Goal: Information Seeking & Learning: Learn about a topic

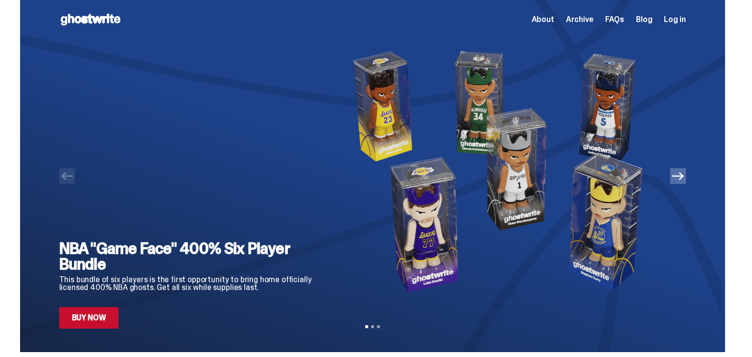
click at [680, 174] on icon "Next" at bounding box center [678, 176] width 12 height 12
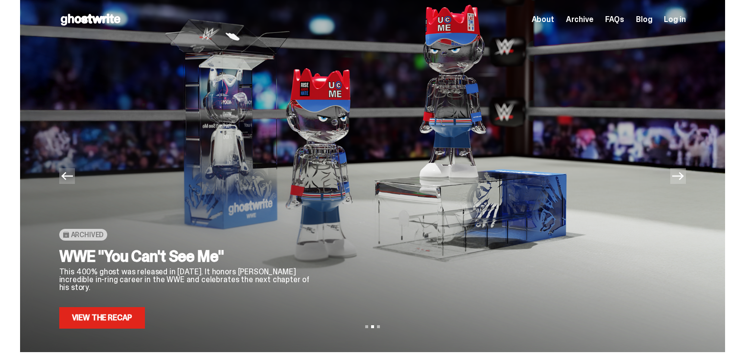
click at [679, 174] on icon "Next" at bounding box center [678, 176] width 12 height 12
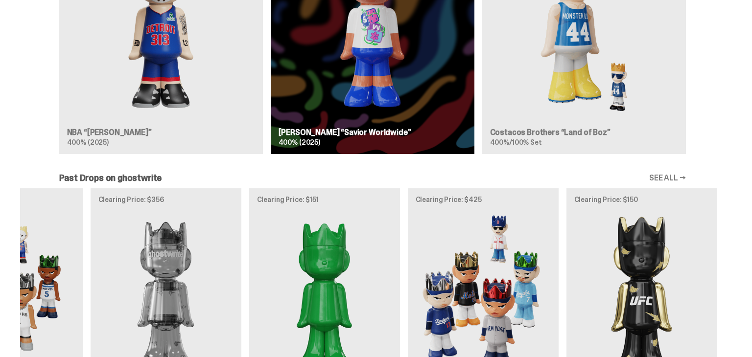
scroll to position [708, 0]
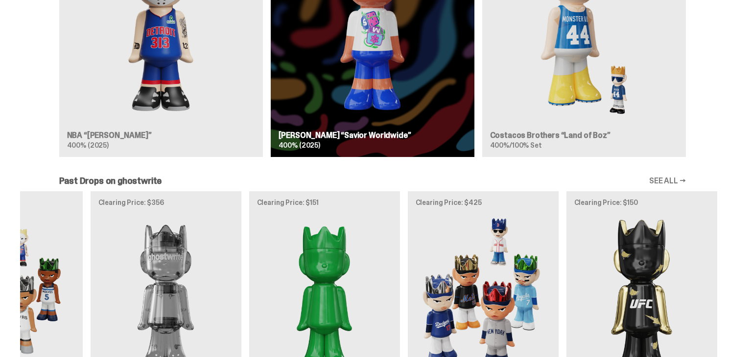
click at [680, 179] on link "SEE ALL →" at bounding box center [667, 181] width 37 height 8
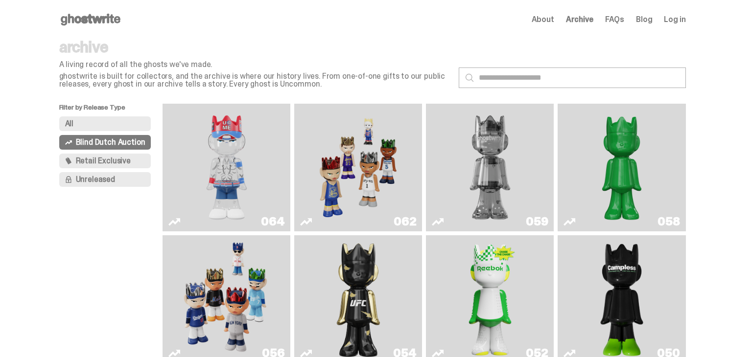
click at [123, 126] on button "All" at bounding box center [105, 124] width 92 height 15
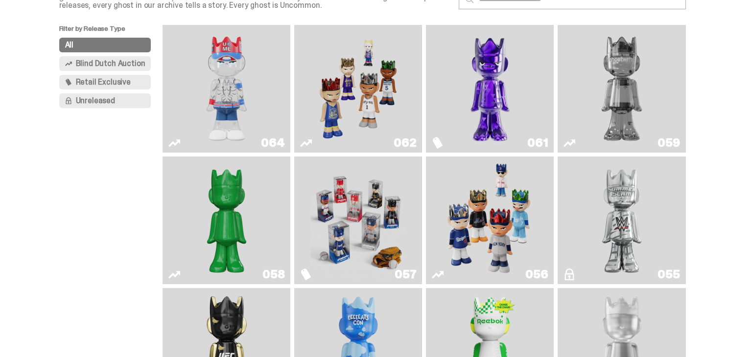
scroll to position [80, 0]
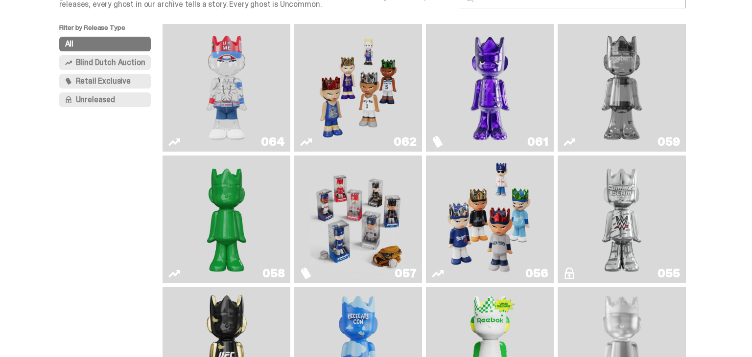
click at [496, 125] on img "Fantasy" at bounding box center [490, 88] width 96 height 120
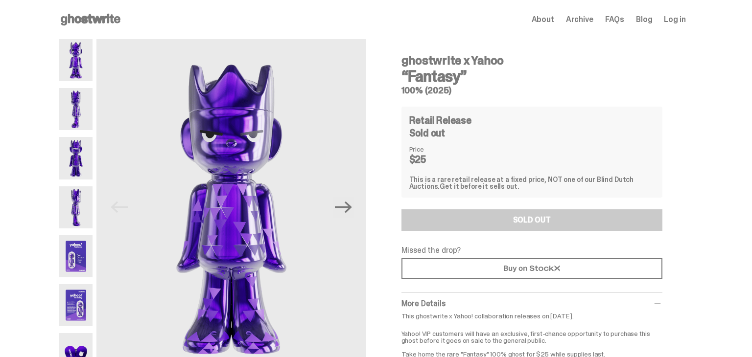
scroll to position [1, 0]
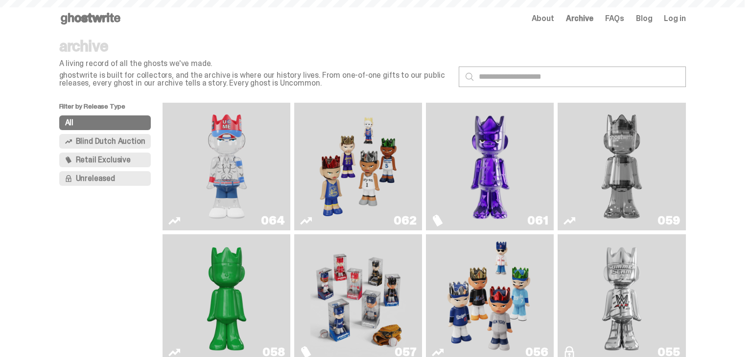
scroll to position [80, 0]
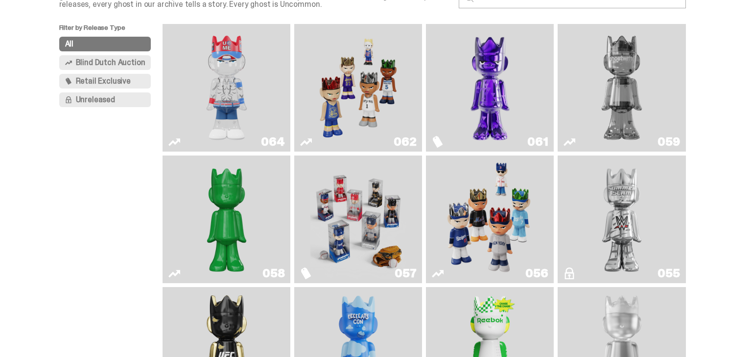
click at [618, 121] on img "Two" at bounding box center [622, 88] width 96 height 120
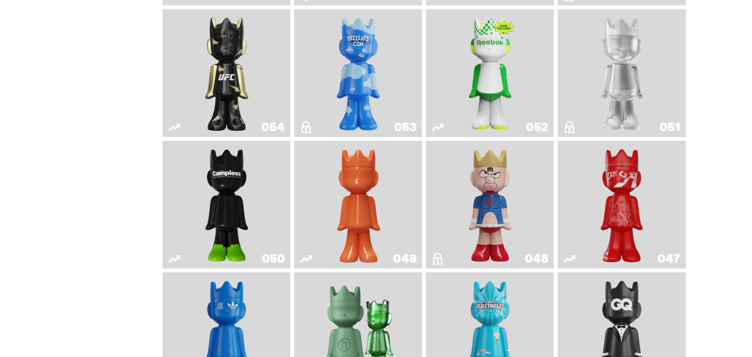
scroll to position [361, 0]
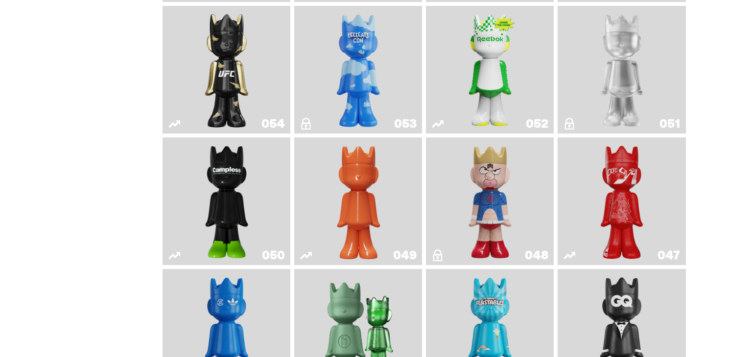
click at [619, 111] on img "LLLoyalty" at bounding box center [622, 70] width 52 height 120
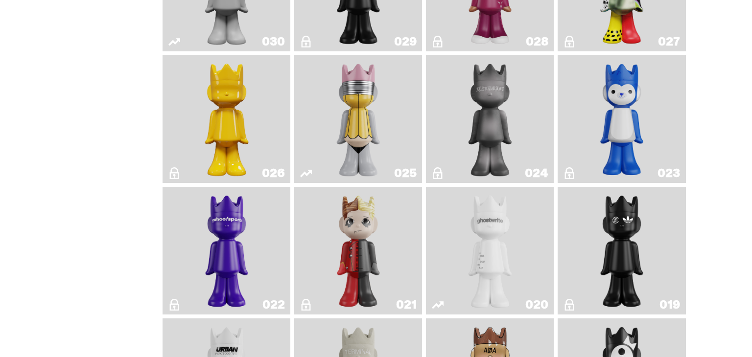
scroll to position [1235, 0]
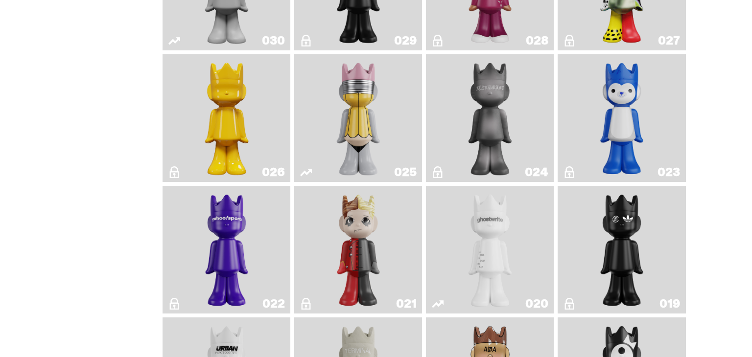
click at [387, 160] on img "No. 2 Pencil" at bounding box center [359, 118] width 68 height 120
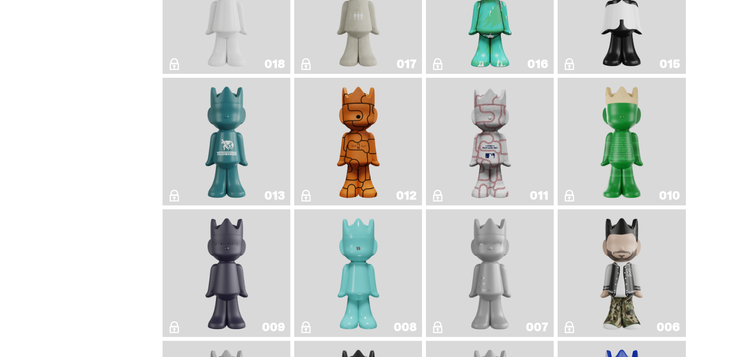
scroll to position [1606, 0]
click at [512, 181] on img "Baseball" at bounding box center [490, 142] width 51 height 120
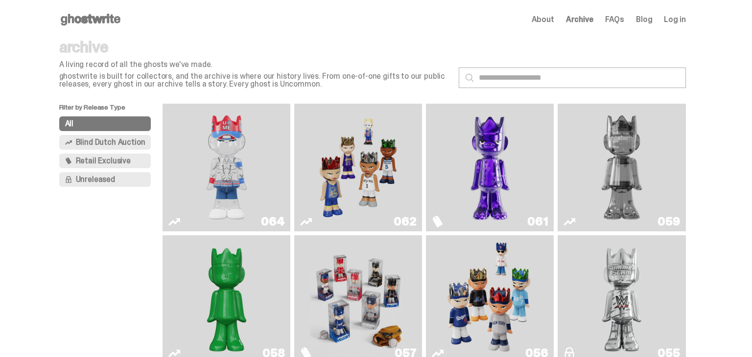
click at [469, 179] on img "Fantasy" at bounding box center [490, 168] width 96 height 120
click at [117, 166] on button "Retail Exclusive" at bounding box center [105, 161] width 92 height 15
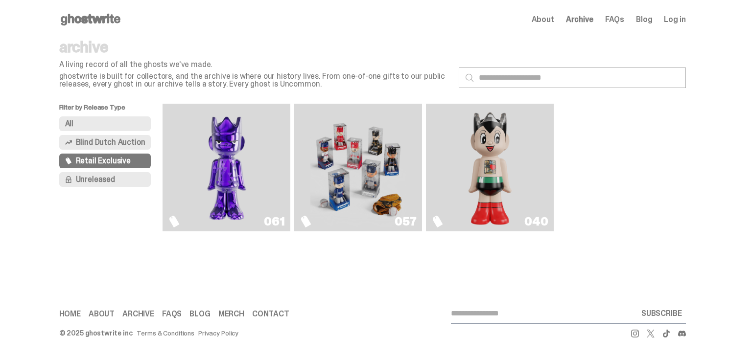
click at [348, 184] on img "Game Face (2025)" at bounding box center [358, 168] width 96 height 120
click at [509, 220] on img "Astro Boy (Heart)" at bounding box center [490, 168] width 52 height 120
click at [110, 141] on span "Blind Dutch Auction" at bounding box center [111, 143] width 70 height 8
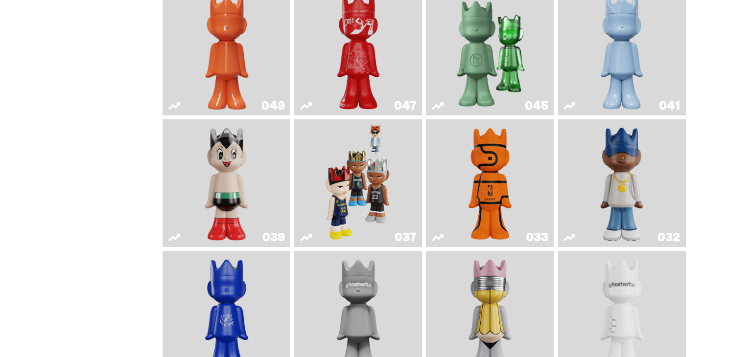
scroll to position [478, 0]
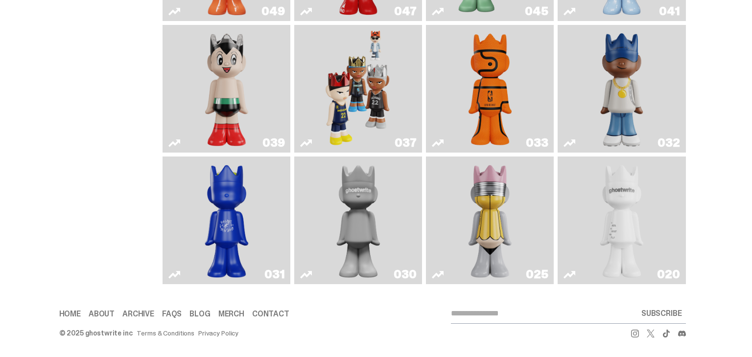
click at [413, 255] on link "030" at bounding box center [358, 221] width 116 height 120
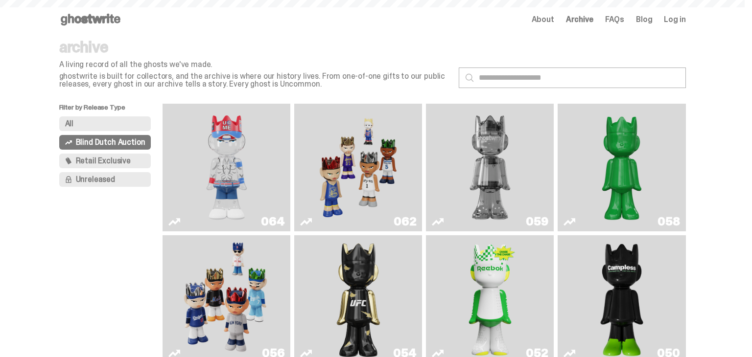
scroll to position [478, 0]
